Goal: Transaction & Acquisition: Purchase product/service

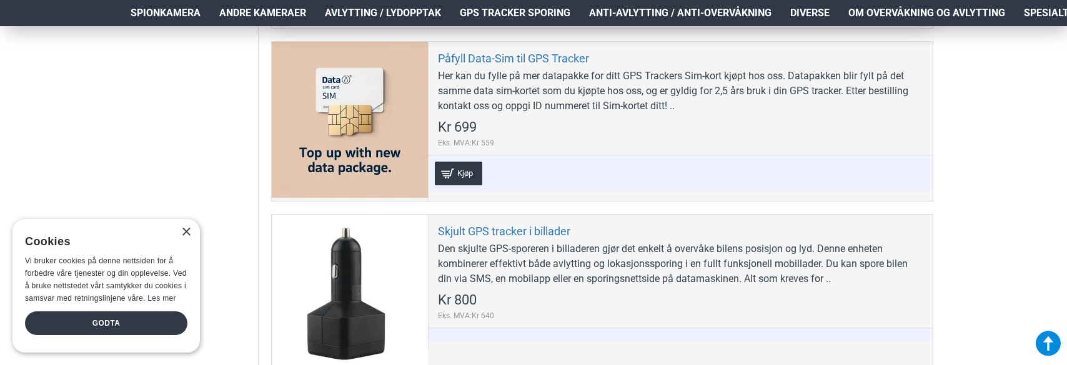
scroll to position [1186, 0]
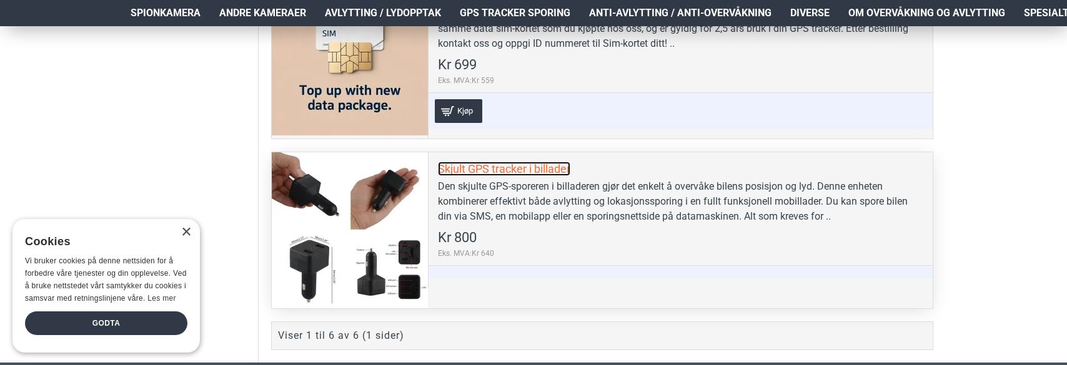
click at [550, 173] on link "Skjult GPS tracker i billader" at bounding box center [504, 169] width 132 height 14
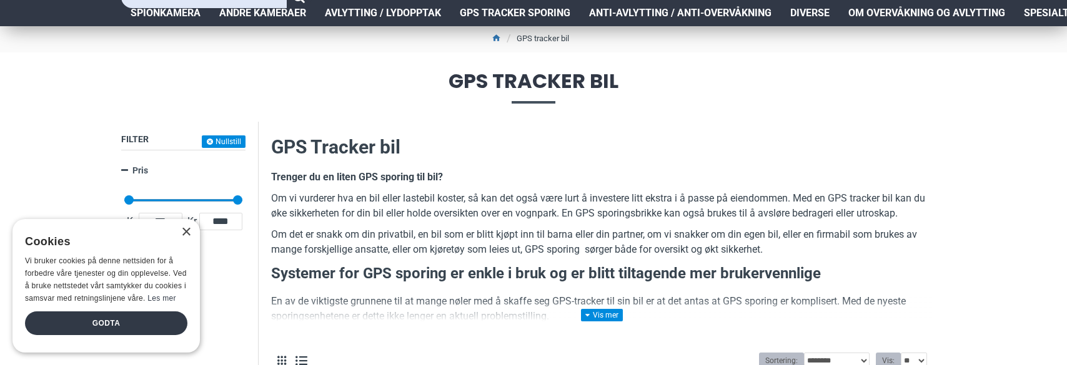
scroll to position [0, 0]
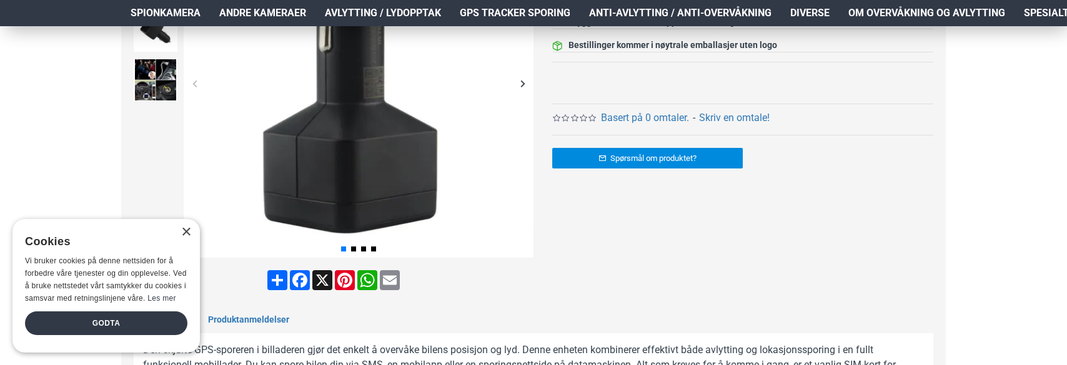
scroll to position [312, 0]
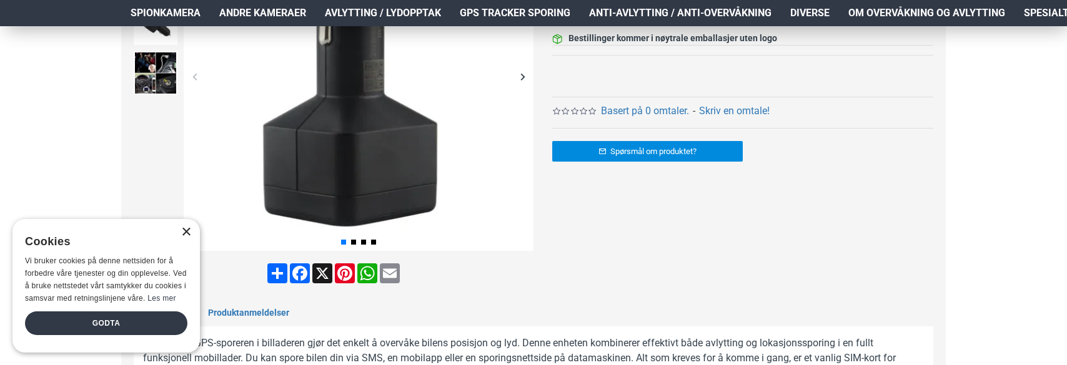
click at [186, 232] on div "×" at bounding box center [185, 232] width 9 height 9
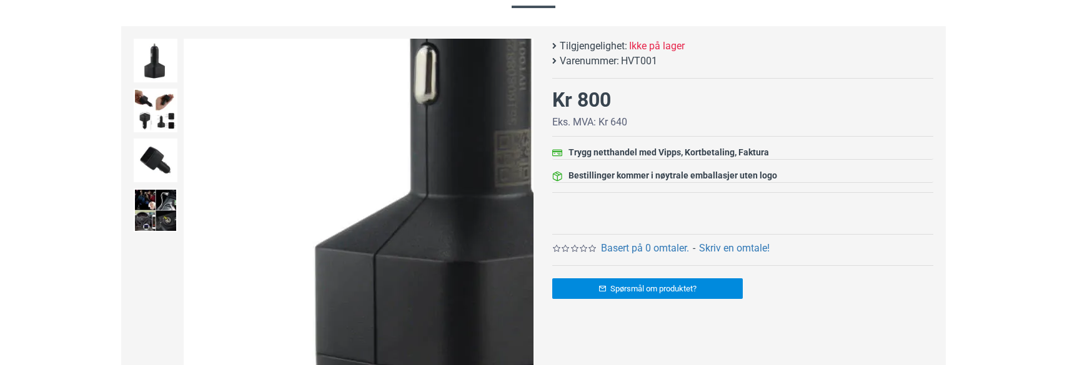
scroll to position [187, 0]
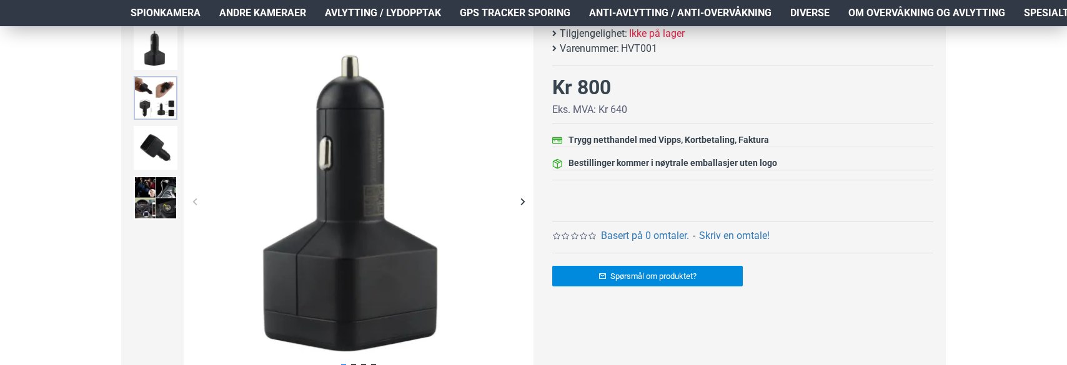
click at [156, 94] on img at bounding box center [156, 98] width 44 height 44
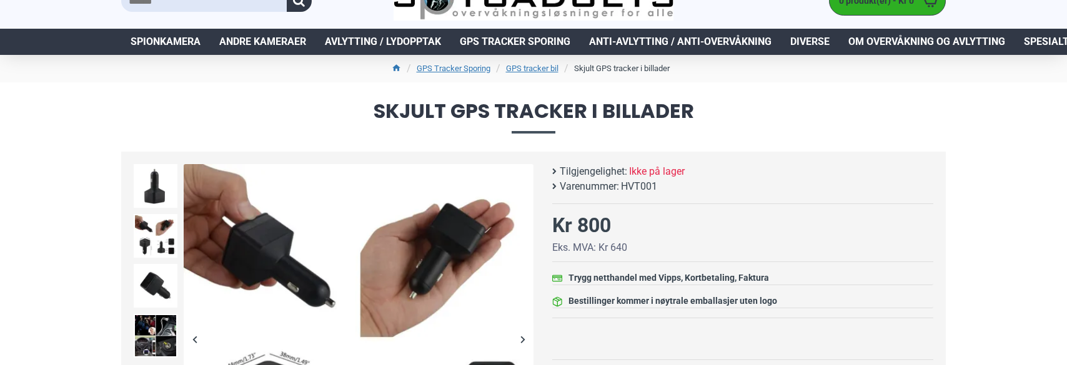
scroll to position [62, 0]
